Goal: Task Accomplishment & Management: Manage account settings

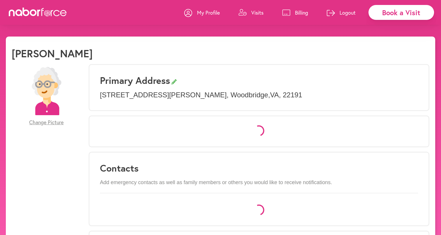
select select "*"
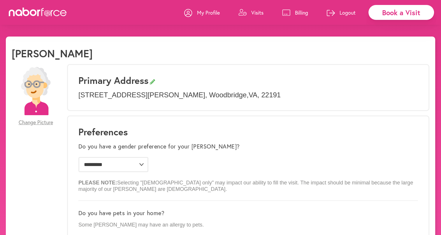
click at [257, 12] on p "Visits" at bounding box center [257, 12] width 12 height 7
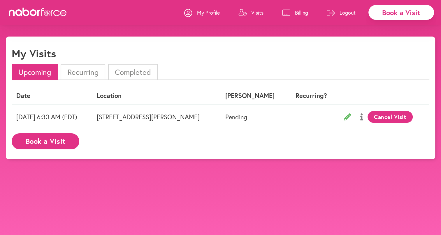
click at [259, 12] on p "Visits" at bounding box center [257, 12] width 12 height 7
click at [383, 113] on button "Cancel Visit" at bounding box center [390, 117] width 45 height 12
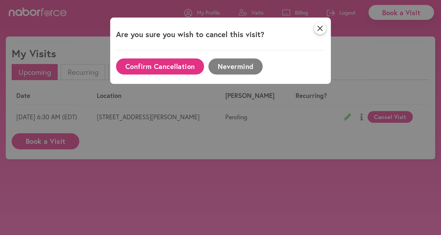
click at [383, 113] on div "close Are you sure you wish to cancel this visit? Confirm Cancellation Nevermind" at bounding box center [220, 117] width 441 height 235
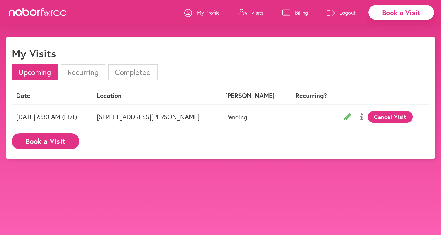
click at [389, 115] on button "Cancel Visit" at bounding box center [390, 117] width 45 height 12
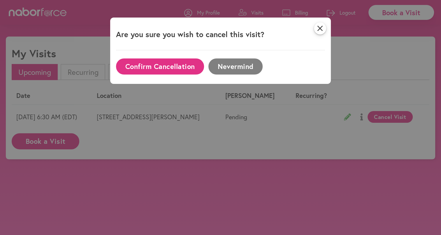
click at [151, 66] on button "Confirm Cancellation" at bounding box center [160, 66] width 88 height 16
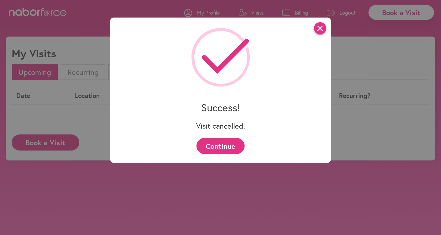
click at [325, 28] on icon "close" at bounding box center [320, 28] width 12 height 12
